Goal: Task Accomplishment & Management: Manage account settings

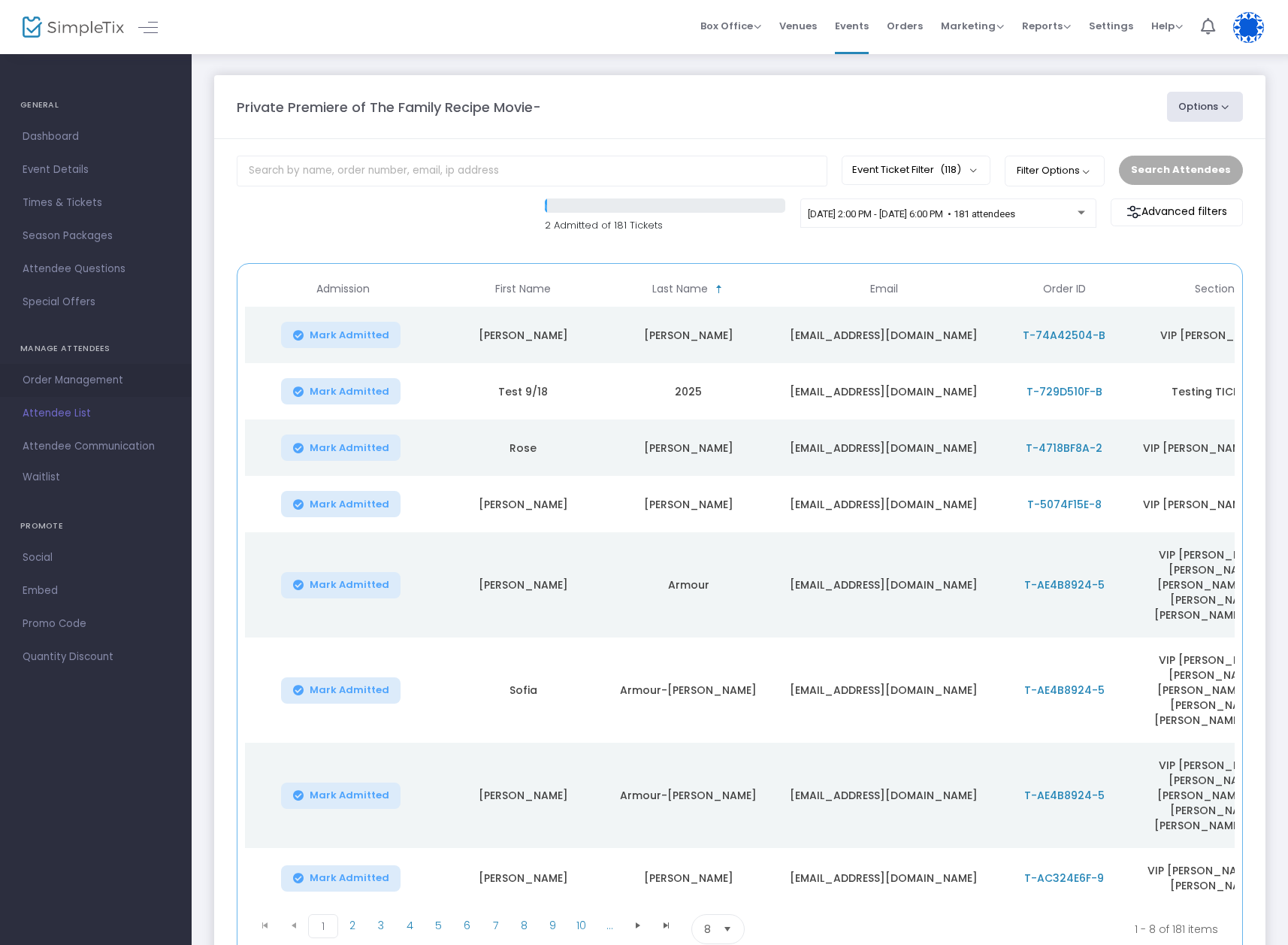
click at [75, 377] on span "Order Management" at bounding box center [95, 381] width 146 height 20
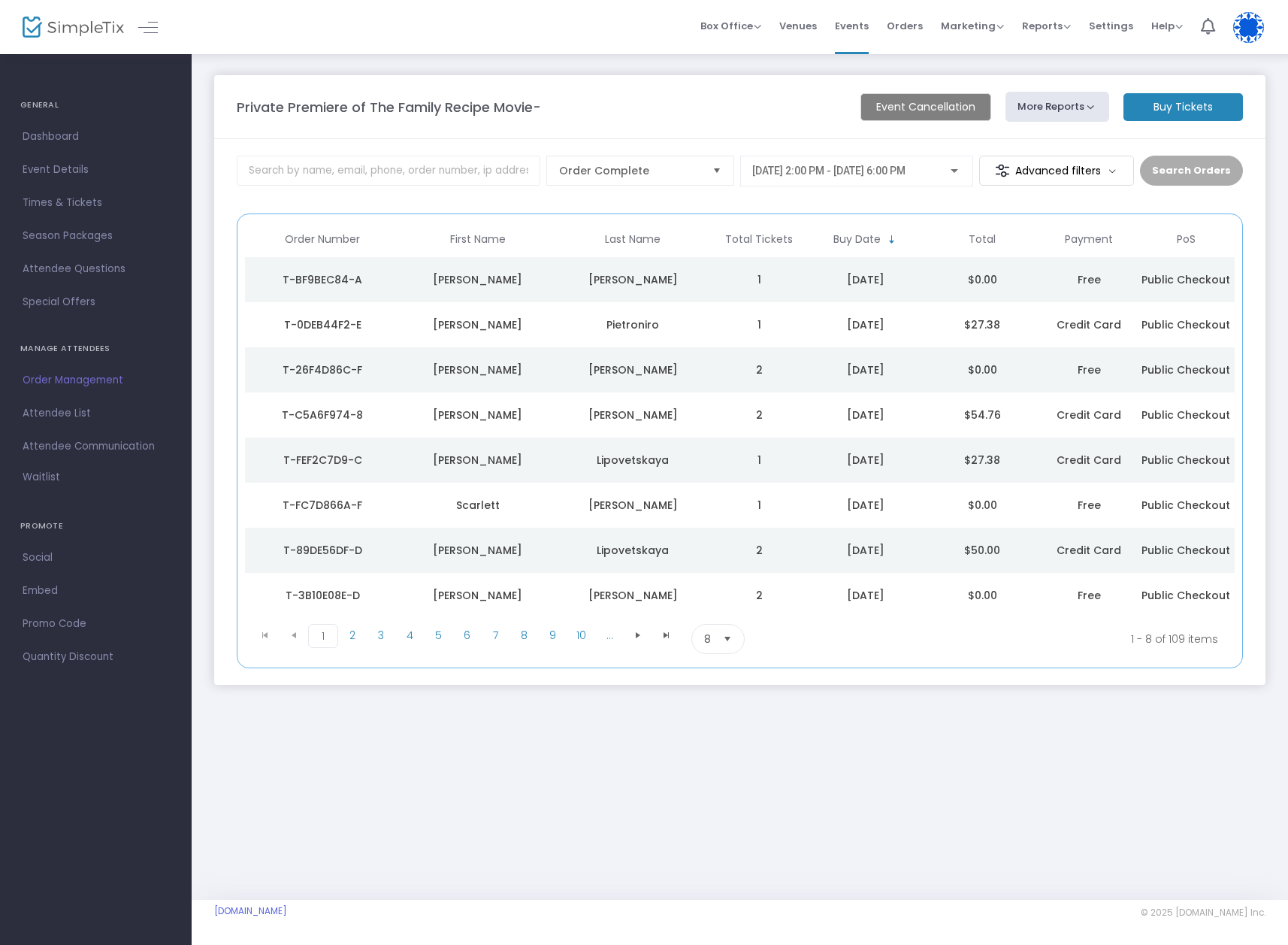
click at [914, 274] on div "[DATE]" at bounding box center [865, 279] width 109 height 15
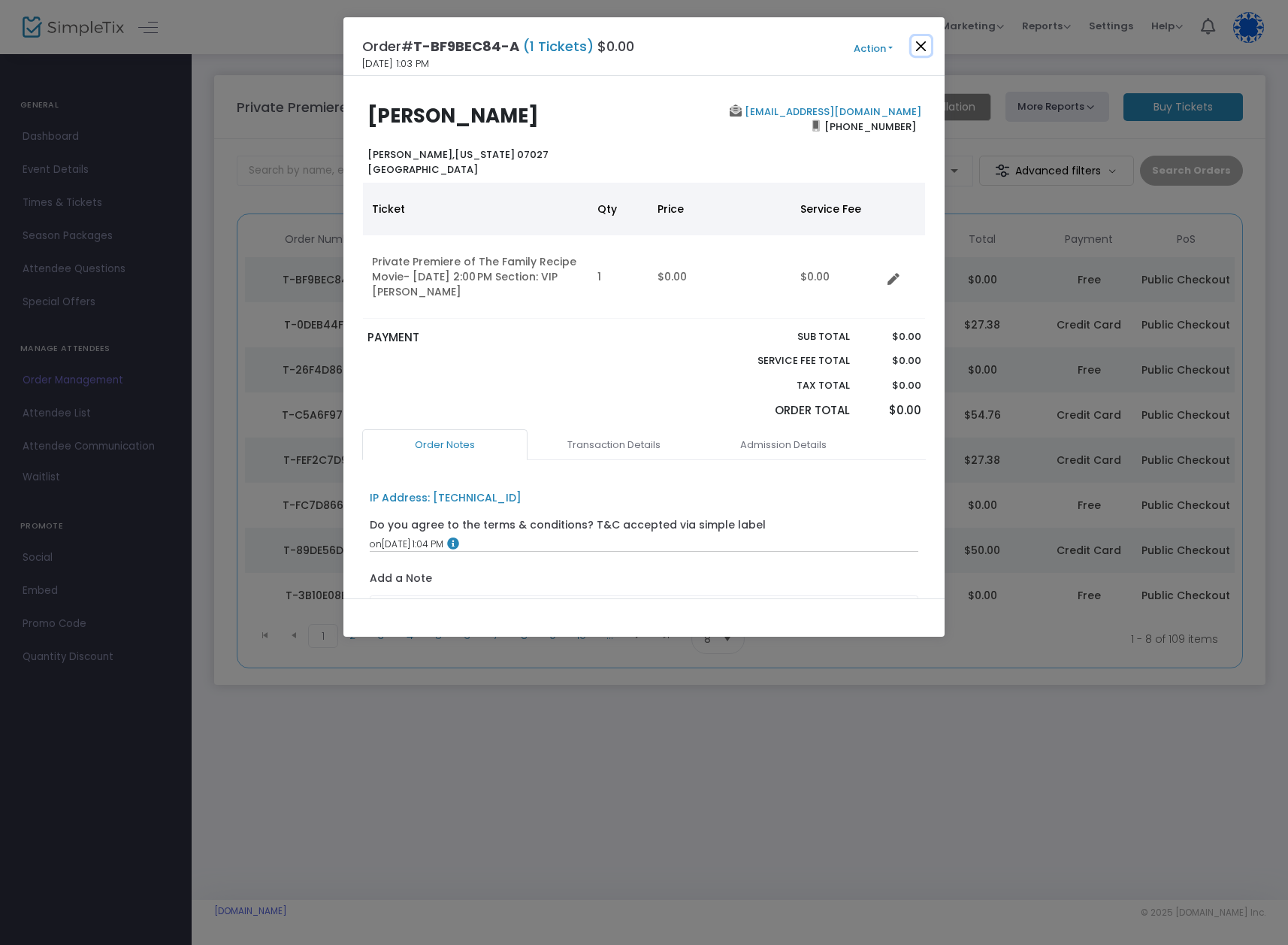
click at [923, 41] on button "Close" at bounding box center [921, 46] width 20 height 20
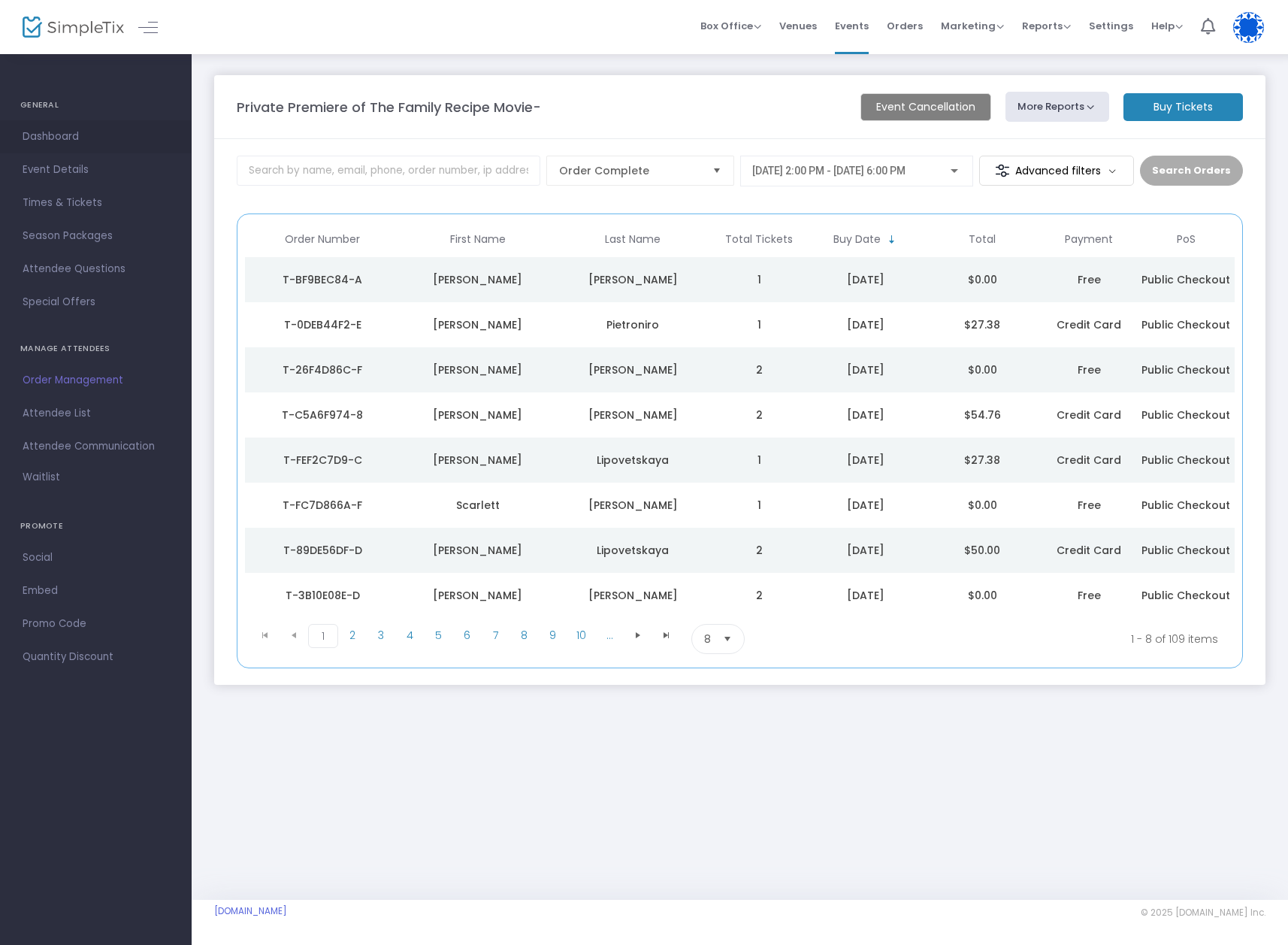
click at [72, 137] on span "Dashboard" at bounding box center [95, 136] width 146 height 20
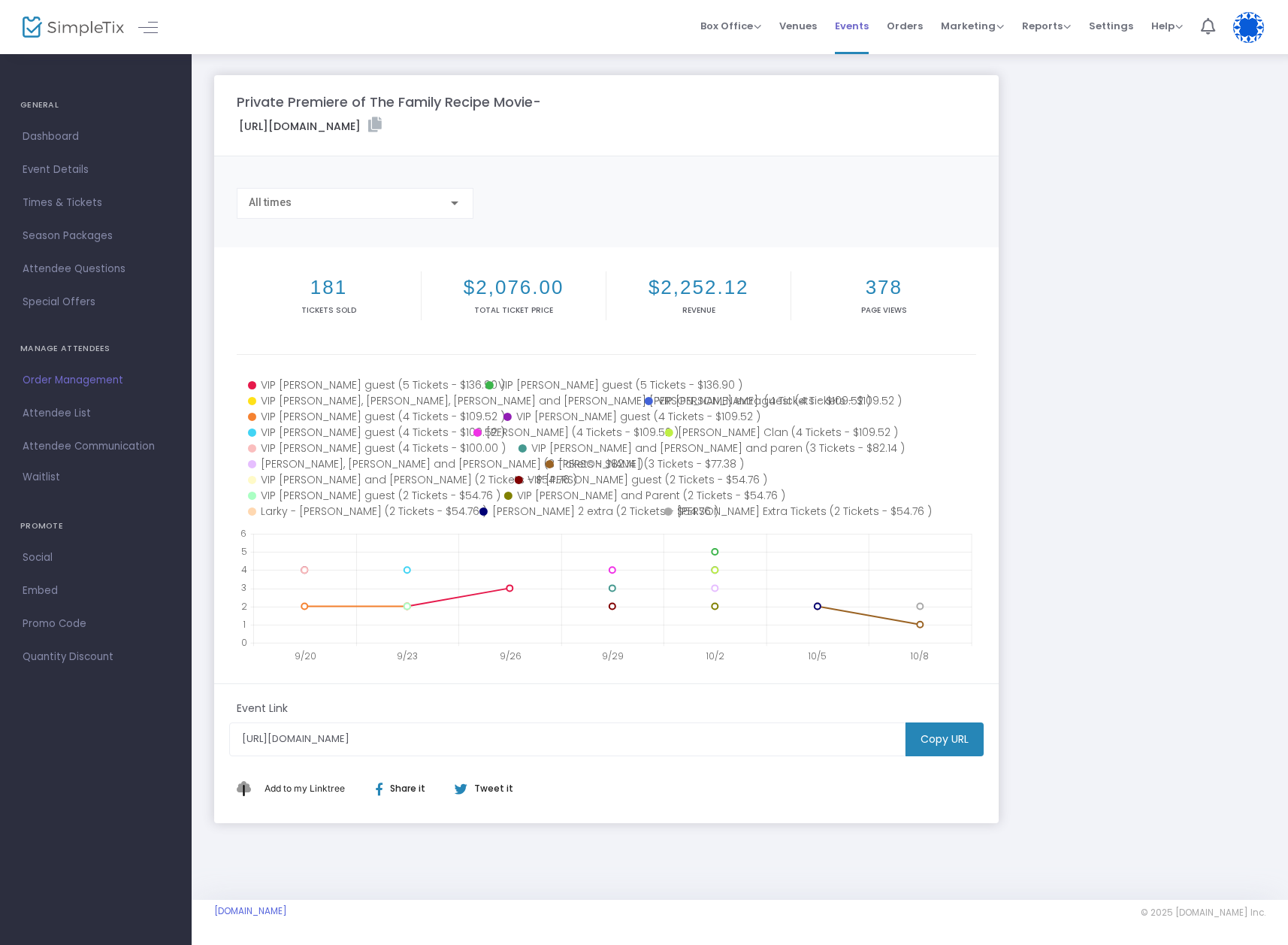
click at [865, 27] on span "Events" at bounding box center [851, 26] width 33 height 38
